Goal: Check status: Check status

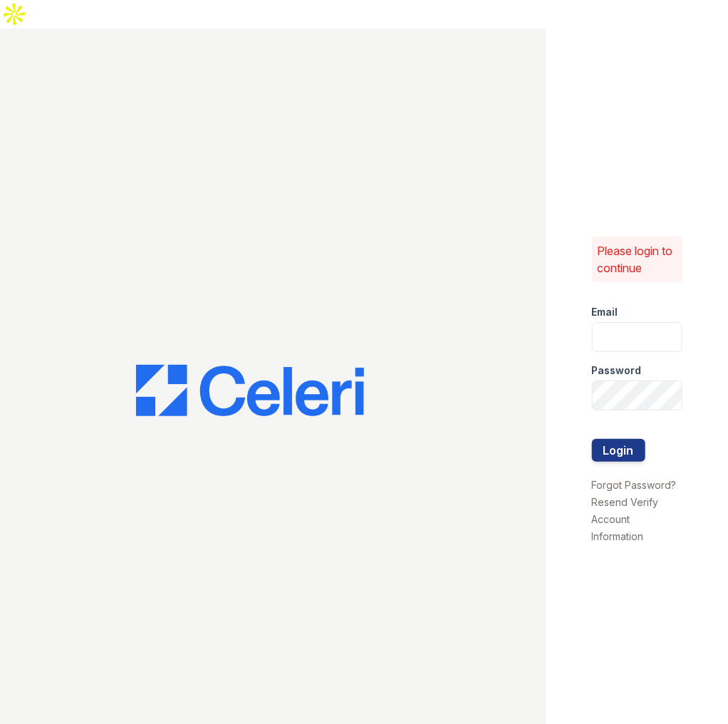
type input "[EMAIL_ADDRESS][DOMAIN_NAME]"
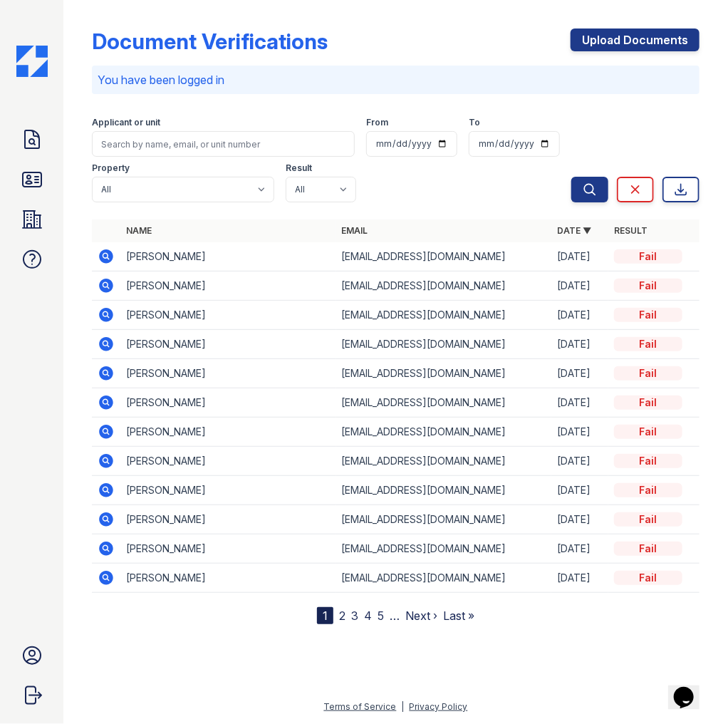
click at [98, 254] on icon at bounding box center [106, 256] width 17 height 17
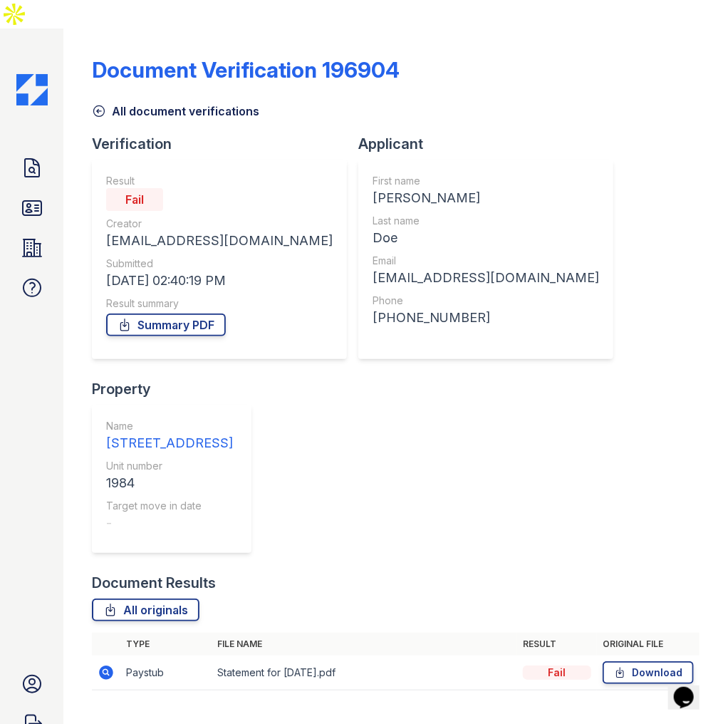
drag, startPoint x: 319, startPoint y: 41, endPoint x: 396, endPoint y: 43, distance: 77.0
click at [396, 57] on div "Document Verification 196904" at bounding box center [396, 75] width 608 height 37
click at [112, 656] on td at bounding box center [106, 673] width 29 height 35
click at [100, 664] on icon at bounding box center [106, 672] width 17 height 17
